Goal: Check status: Check status

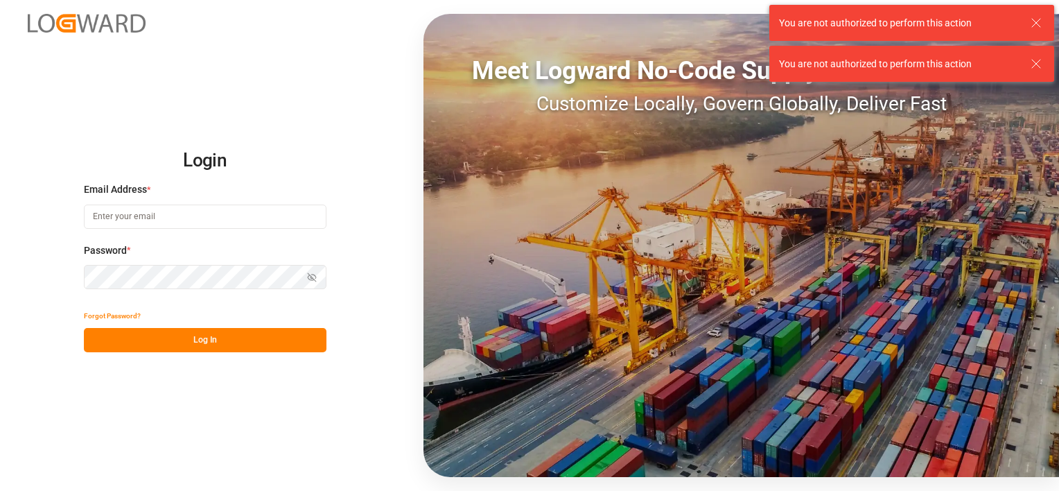
type input "[PERSON_NAME][EMAIL_ADDRESS][DOMAIN_NAME]"
click at [168, 337] on button "Log In" at bounding box center [205, 340] width 243 height 24
